Goal: Information Seeking & Learning: Learn about a topic

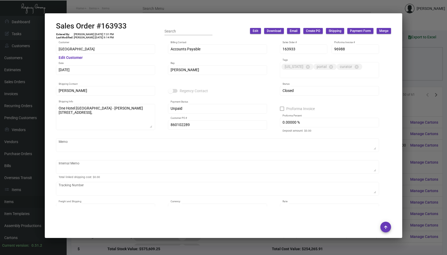
click at [122, 7] on div at bounding box center [223, 127] width 447 height 255
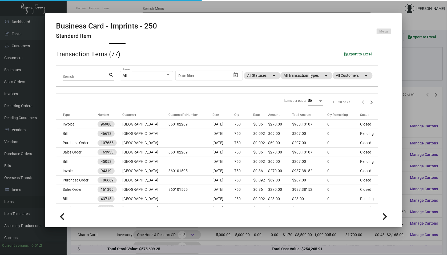
click at [122, 7] on div at bounding box center [223, 127] width 447 height 255
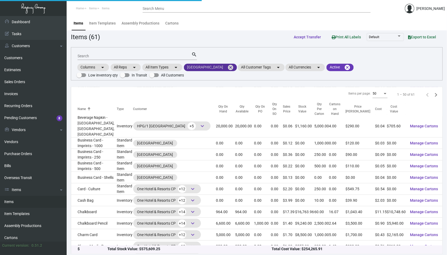
click at [234, 70] on mat-icon "cancel" at bounding box center [230, 67] width 6 height 6
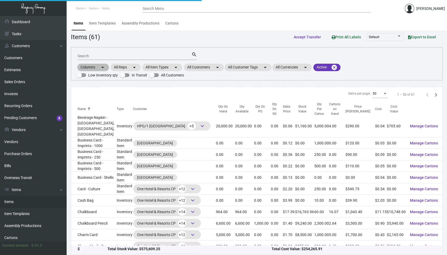
click at [214, 73] on div "Columns arrow_drop_down All Reps arrow_drop_down All Item Types arrow_drop_down…" at bounding box center [257, 71] width 361 height 16
click at [208, 71] on mat-chip "All Customers arrow_drop_down" at bounding box center [204, 67] width 40 height 7
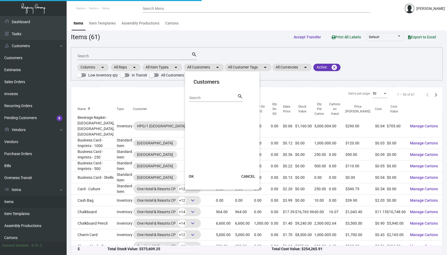
click at [206, 104] on div "Search search" at bounding box center [216, 99] width 54 height 13
click at [206, 99] on input "Search" at bounding box center [213, 98] width 48 height 4
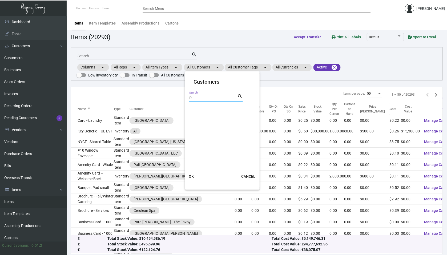
type input "f"
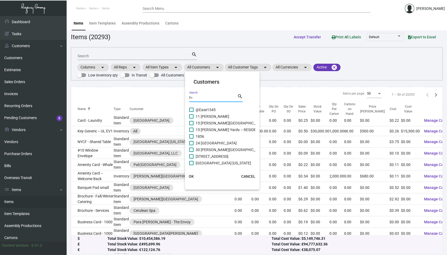
type input "f"
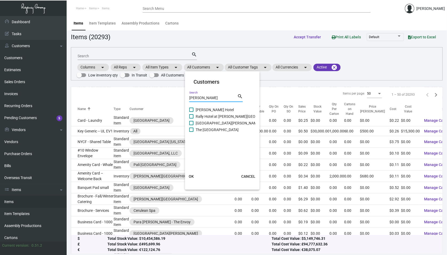
type input "[PERSON_NAME]"
click at [191, 131] on span at bounding box center [191, 130] width 4 height 4
click at [191, 132] on input "The [GEOGRAPHIC_DATA]" at bounding box center [191, 132] width 0 height 0
checkbox input "true"
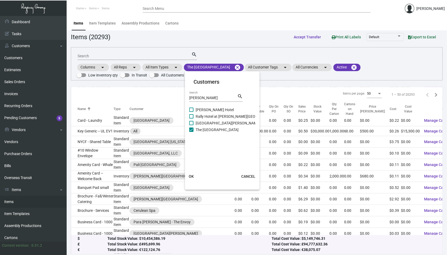
click at [192, 174] on span "OK" at bounding box center [191, 176] width 5 height 4
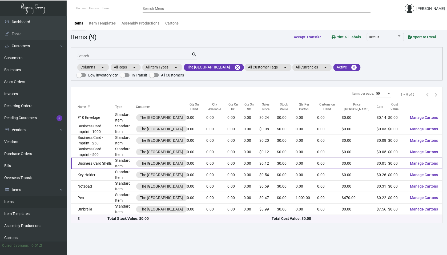
click at [128, 161] on td "Standard Item" at bounding box center [125, 163] width 21 height 11
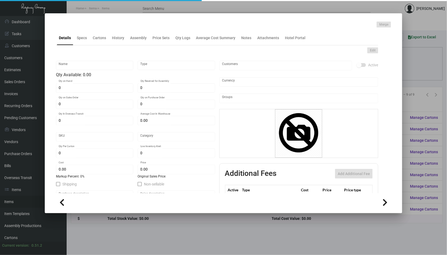
type input "Business Card Shells"
type input "Standard Item"
type input "$ 0.00"
type input "Standard"
type input "$ 0.05"
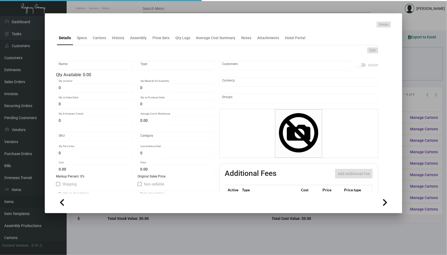
type input "$ 0.12"
checkbox input "true"
type input "United States Dollar $"
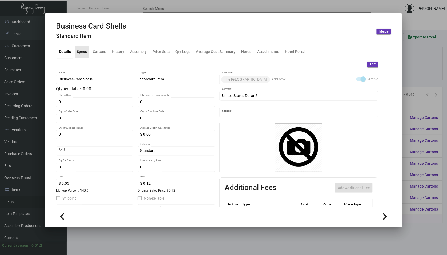
click at [77, 54] on div "Specs" at bounding box center [82, 52] width 10 height 6
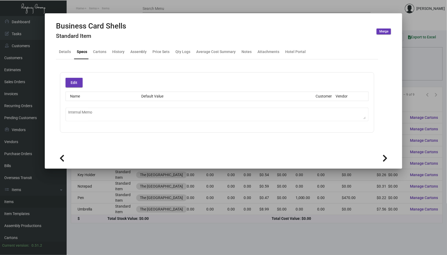
type textarea "9.26 - FOR IMPRINT PRICING, PLEASE REFER TO [PERSON_NAME] GRID PRICING FOR MORE…"
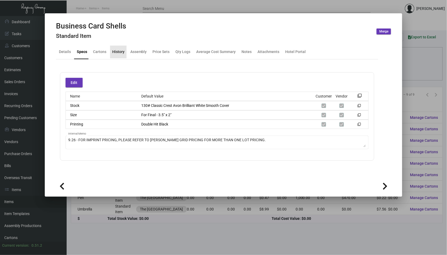
click at [121, 53] on div "History" at bounding box center [118, 52] width 12 height 6
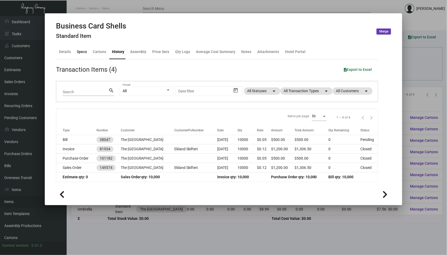
click at [80, 52] on div "Specs" at bounding box center [82, 52] width 10 height 6
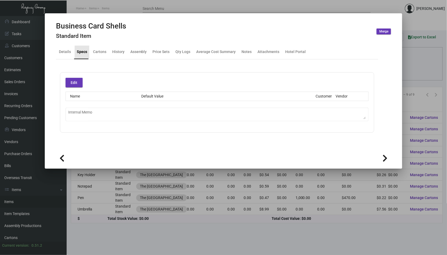
type textarea "9.26 - FOR IMPRINT PRICING, PLEASE REFER TO [PERSON_NAME] GRID PRICING FOR MORE…"
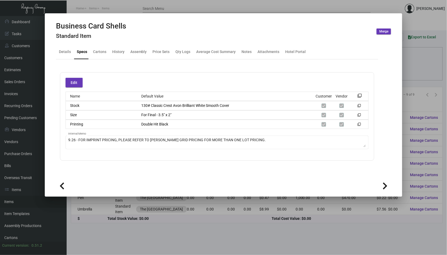
click at [228, 102] on div "Stock 130# Classic Crest Avon Brilliant White Smooth Cover filter_none" at bounding box center [217, 105] width 303 height 9
drag, startPoint x: 230, startPoint y: 102, endPoint x: 139, endPoint y: 104, distance: 91.0
click at [139, 104] on div "130# Classic Crest Avon Brilliant White Smooth Cover" at bounding box center [226, 106] width 178 height 6
click at [68, 52] on div "Details" at bounding box center [65, 52] width 12 height 6
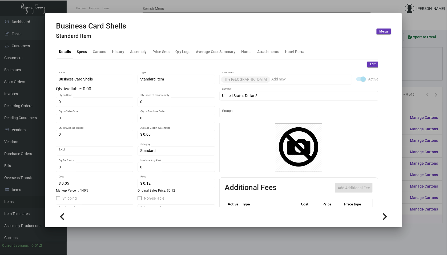
click at [85, 50] on div "Specs" at bounding box center [82, 52] width 10 height 6
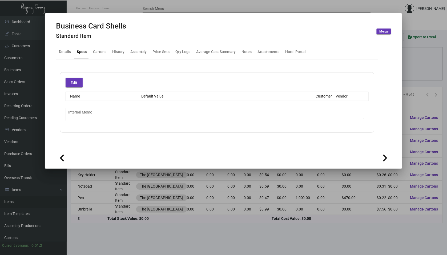
type textarea "9.26 - FOR IMPRINT PRICING, PLEASE REFER TO [PERSON_NAME] GRID PRICING FOR MORE…"
